Goal: Information Seeking & Learning: Understand process/instructions

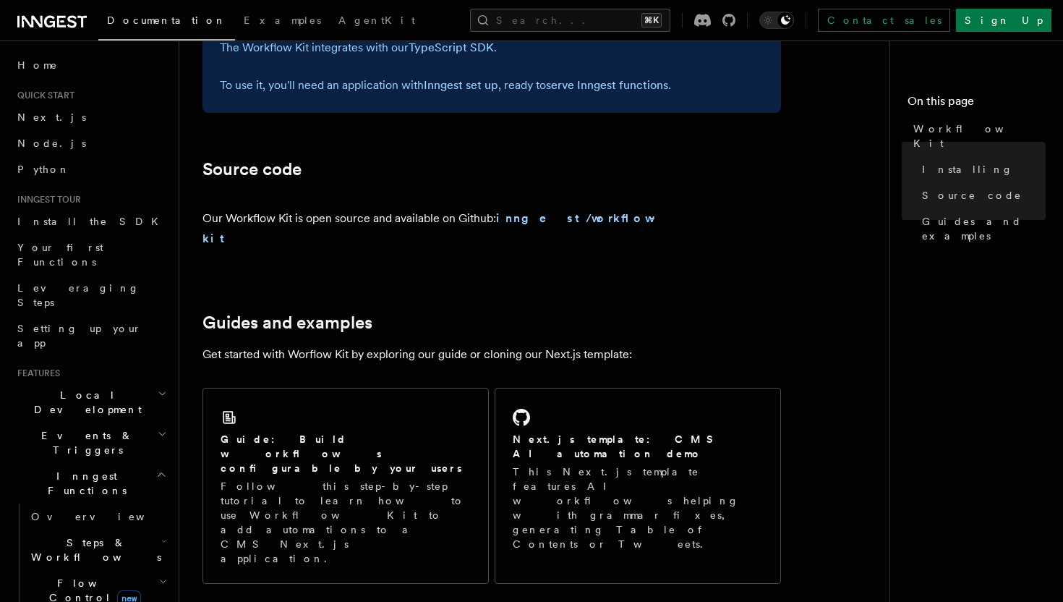
scroll to position [783, 0]
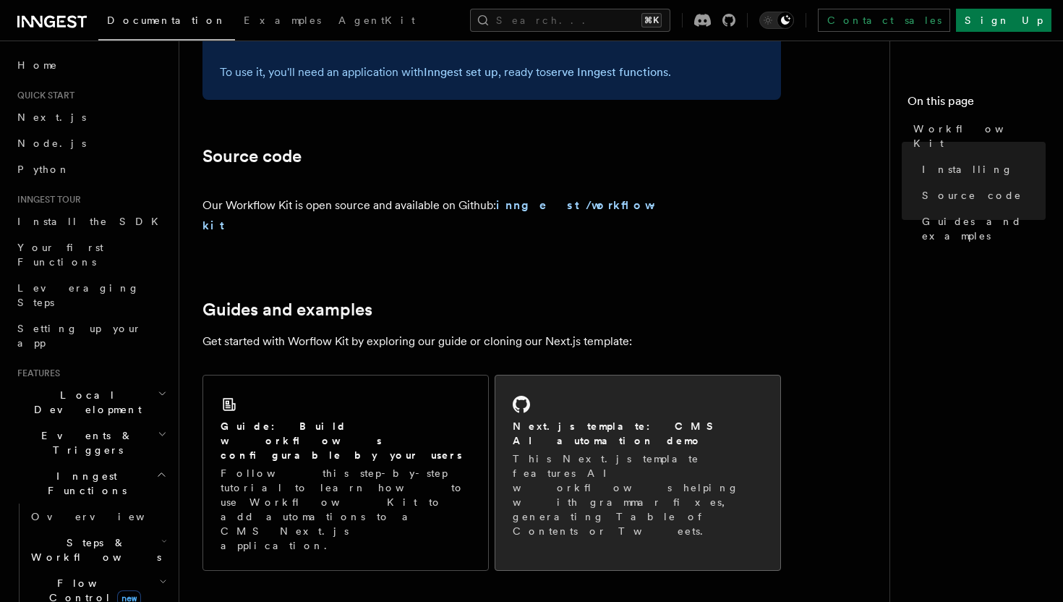
click at [602, 389] on div "Next.js template: CMS AI automation demo This Next.js template features AI work…" at bounding box center [638, 465] width 285 height 180
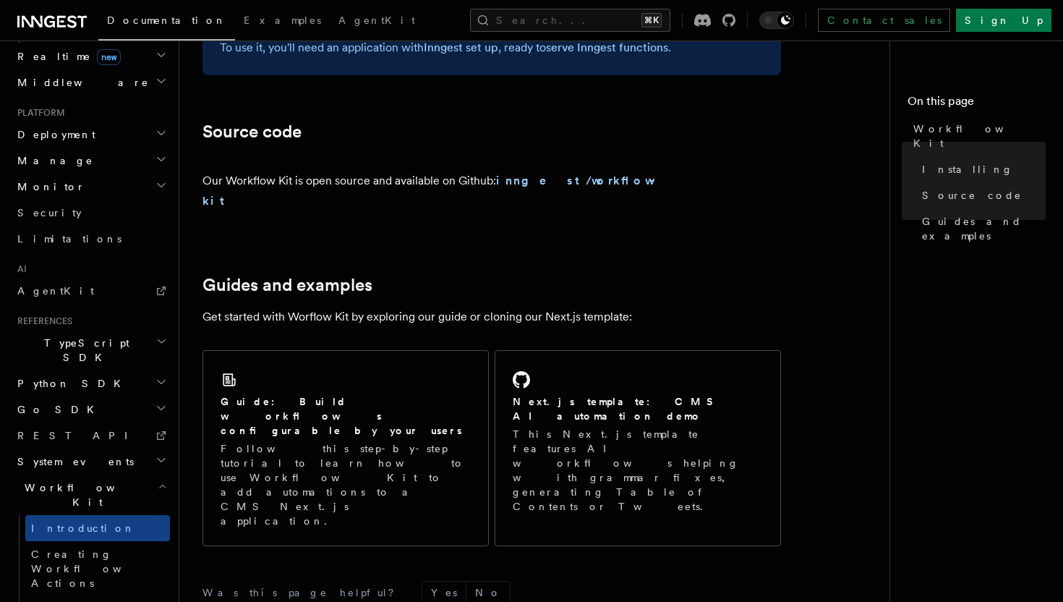
scroll to position [810, 0]
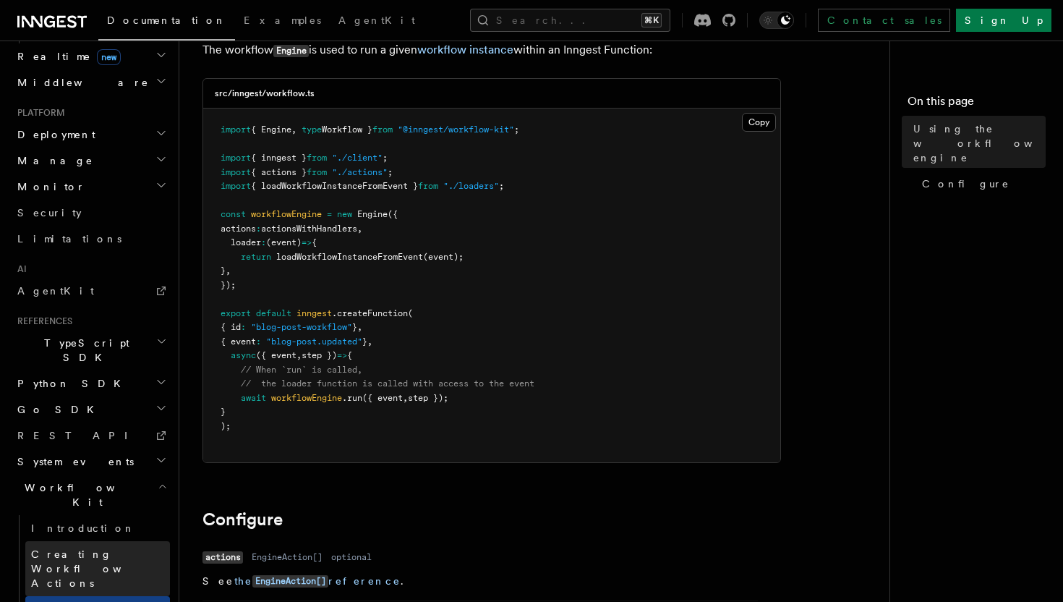
scroll to position [59, 0]
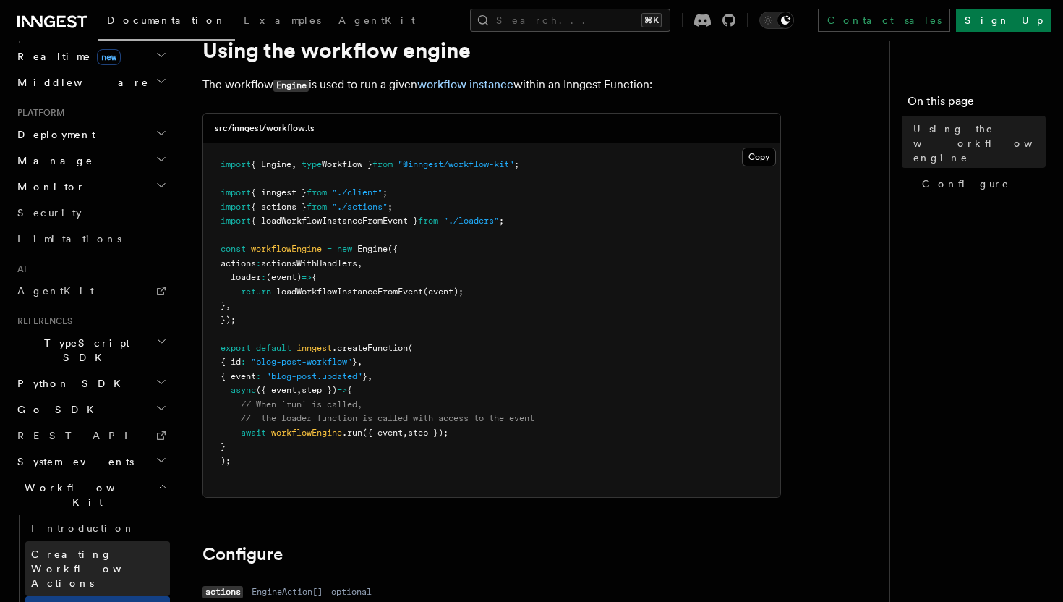
click at [143, 548] on span "Creating Workflow Actions" at bounding box center [94, 568] width 126 height 41
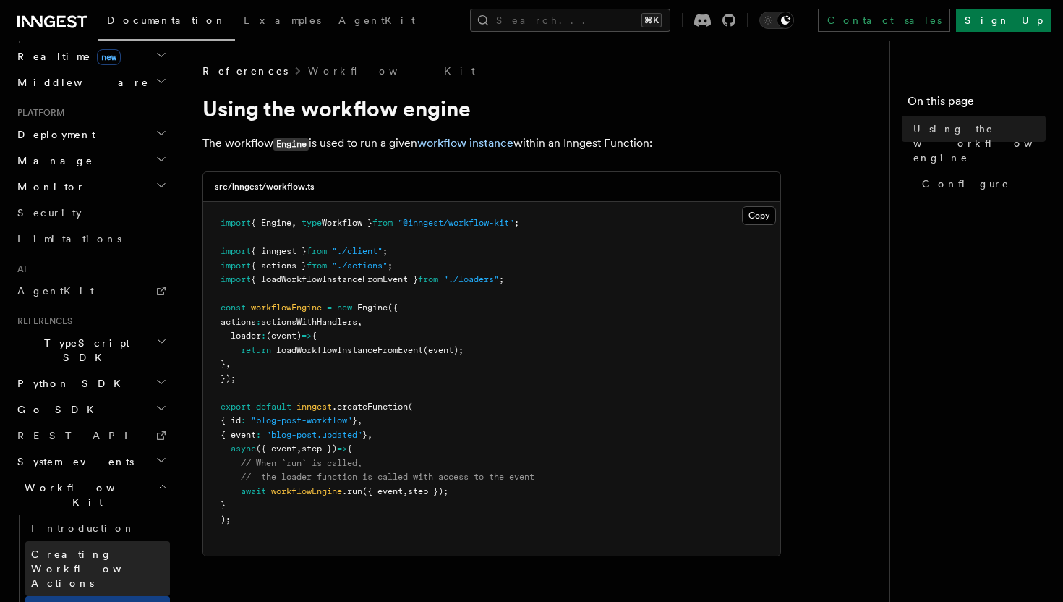
click at [156, 541] on link "Creating Workflow Actions" at bounding box center [97, 568] width 145 height 55
